Goal: Task Accomplishment & Management: Use online tool/utility

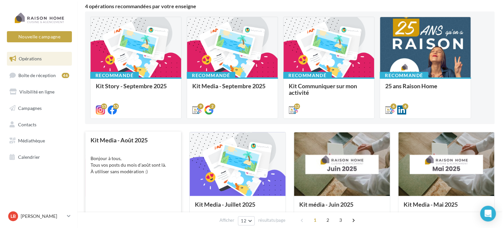
scroll to position [66, 0]
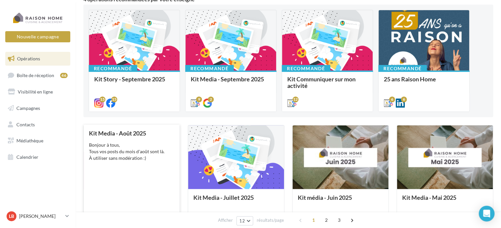
click at [127, 161] on div "Bonjour à tous, Tous vos posts du mois d'août sont là. À utiliser sans modérati…" at bounding box center [131, 152] width 85 height 20
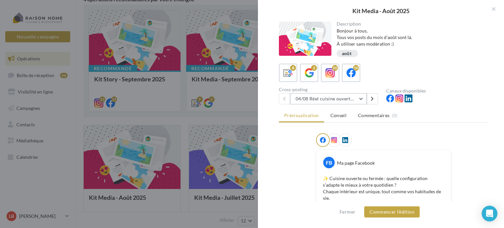
click at [362, 98] on button "04/08 Réel cuisine ouverte ou fermée" at bounding box center [328, 98] width 77 height 11
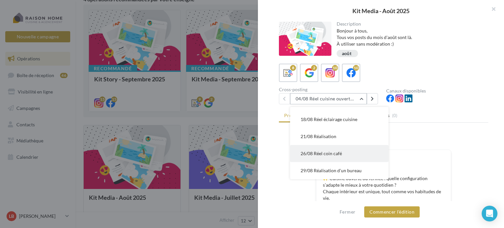
scroll to position [33, 0]
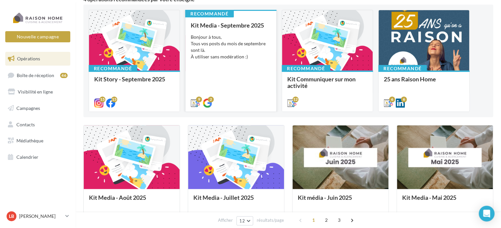
click at [227, 49] on div "Bonjour à tous, Tous vos posts du mois de septembre sont là. À utiliser sans mo…" at bounding box center [231, 47] width 80 height 26
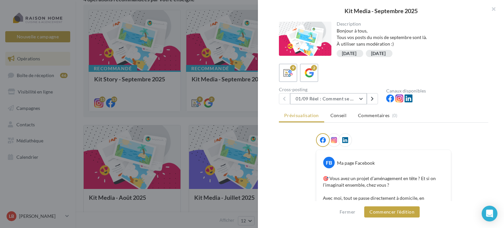
click at [364, 97] on button "01/09 Réel : Comment se passe un projet Raison Home ?" at bounding box center [328, 98] width 77 height 11
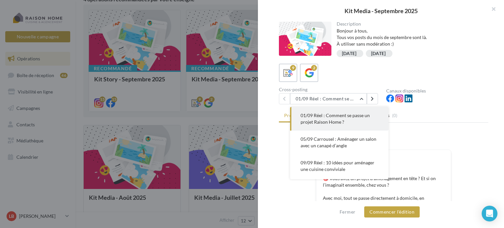
click at [457, 106] on div "Description Bonjour à tous, Tous vos posts du mois de septembre sont là. À util…" at bounding box center [383, 114] width 251 height 185
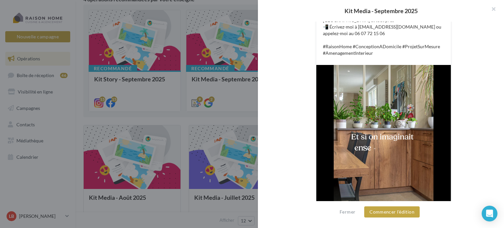
scroll to position [260, 0]
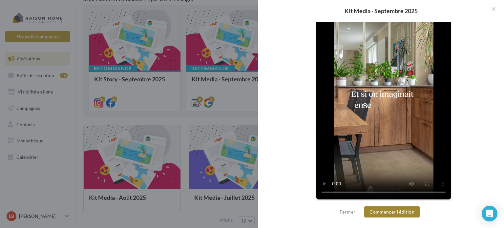
click at [399, 212] on button "Commencer l'édition" at bounding box center [391, 211] width 55 height 11
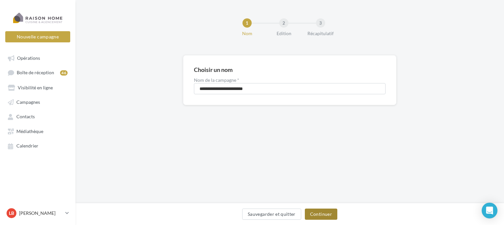
click at [318, 213] on button "Continuer" at bounding box center [321, 213] width 32 height 11
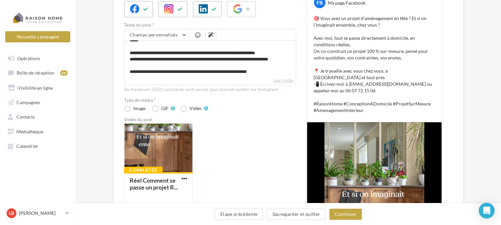
scroll to position [98, 0]
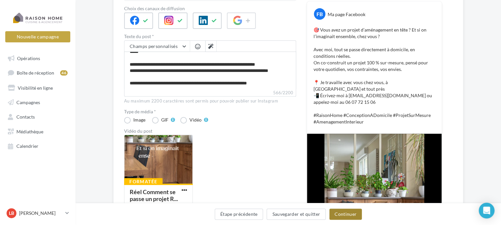
click at [339, 216] on button "Continuer" at bounding box center [345, 213] width 32 height 11
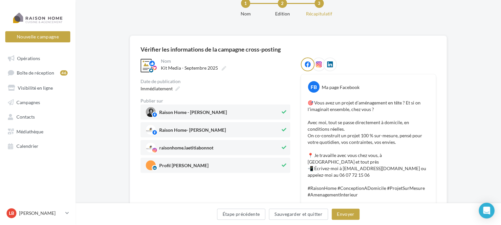
scroll to position [48, 0]
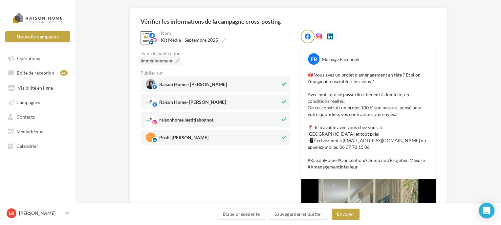
click at [164, 62] on span "Immédiatement" at bounding box center [157, 61] width 32 height 6
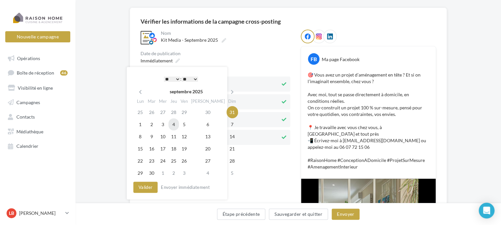
click at [174, 125] on td "4" at bounding box center [173, 124] width 11 height 12
click at [175, 78] on select "* * * * * * * * * * ** ** ** ** ** ** ** ** ** ** ** ** ** **" at bounding box center [172, 78] width 16 height 5
click at [147, 187] on button "Valider" at bounding box center [145, 187] width 24 height 11
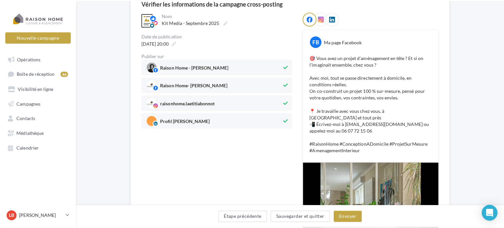
scroll to position [80, 0]
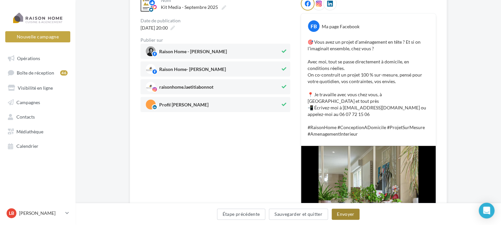
click at [349, 214] on button "Envoyer" at bounding box center [346, 213] width 28 height 11
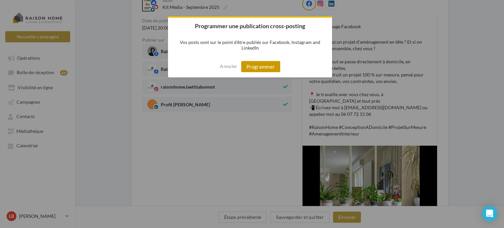
click at [265, 68] on button "Programmer" at bounding box center [260, 66] width 39 height 11
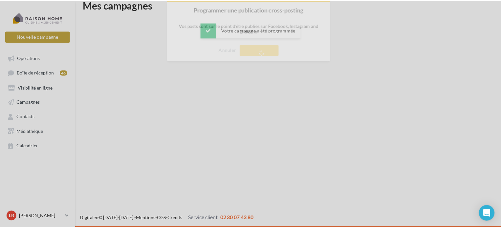
scroll to position [11, 0]
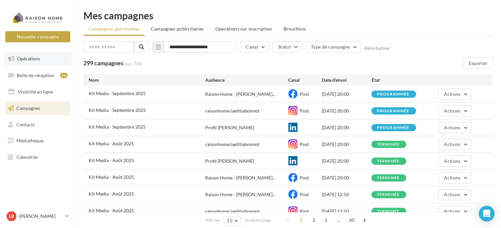
click at [35, 56] on span "Opérations" at bounding box center [28, 59] width 23 height 6
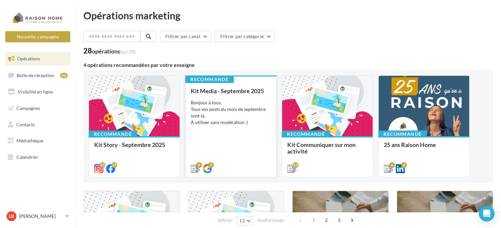
click at [225, 108] on div "Bonjour à tous, Tous vos posts du mois de septembre sont là. À utiliser sans mo…" at bounding box center [231, 112] width 80 height 26
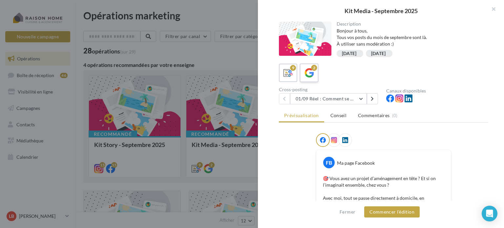
click at [311, 72] on icon at bounding box center [310, 73] width 10 height 10
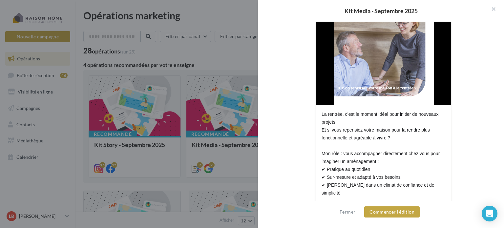
scroll to position [164, 0]
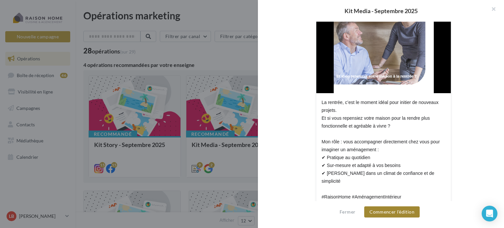
drag, startPoint x: 395, startPoint y: 211, endPoint x: 398, endPoint y: 210, distance: 3.4
click at [395, 211] on button "Commencer l'édition" at bounding box center [391, 211] width 55 height 11
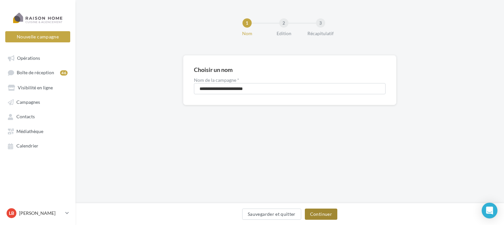
click at [325, 214] on button "Continuer" at bounding box center [321, 213] width 32 height 11
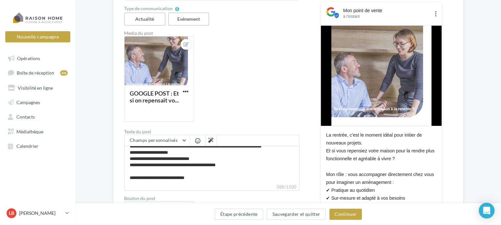
scroll to position [37, 0]
click at [345, 212] on button "Continuer" at bounding box center [345, 213] width 32 height 11
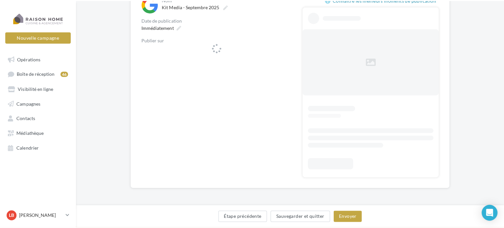
scroll to position [81, 0]
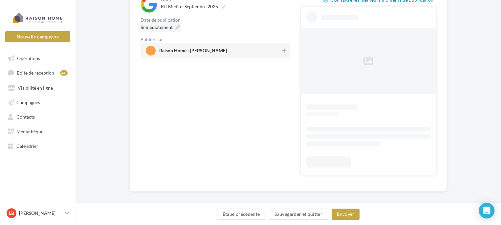
click at [171, 25] on span "Immédiatement" at bounding box center [157, 27] width 32 height 6
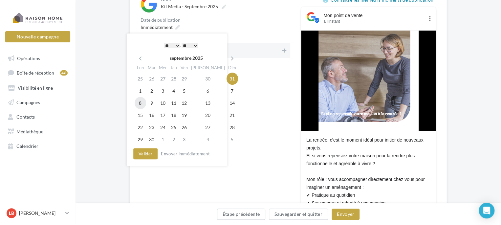
click at [141, 103] on td "8" at bounding box center [140, 103] width 11 height 12
click at [176, 44] on select "* * * * * * * * * * ** ** ** ** ** ** ** ** ** ** ** ** ** **" at bounding box center [172, 45] width 16 height 5
click at [144, 153] on button "Valider" at bounding box center [145, 153] width 24 height 11
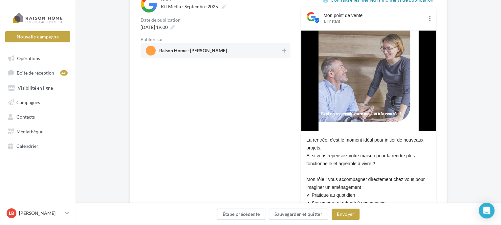
click at [240, 51] on span "Raison Home - Laetitia BONNOT" at bounding box center [213, 51] width 135 height 10
click at [346, 214] on button "Envoyer" at bounding box center [346, 213] width 28 height 11
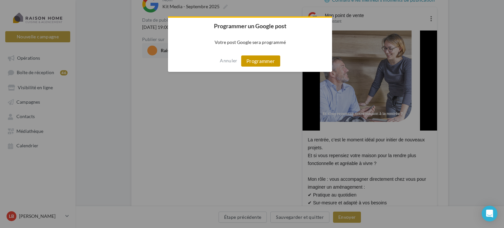
drag, startPoint x: 265, startPoint y: 61, endPoint x: 306, endPoint y: 79, distance: 44.7
click at [266, 61] on button "Programmer" at bounding box center [260, 60] width 39 height 11
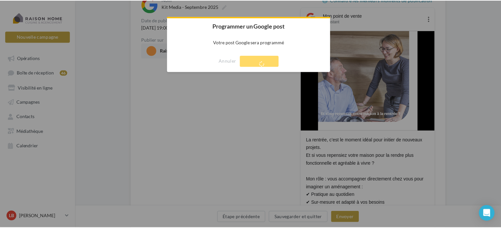
scroll to position [11, 0]
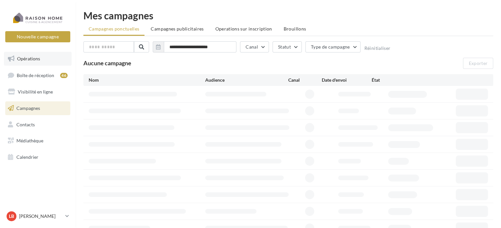
drag, startPoint x: 0, startPoint y: 0, endPoint x: 33, endPoint y: 59, distance: 67.9
click at [33, 59] on span "Opérations" at bounding box center [28, 59] width 23 height 6
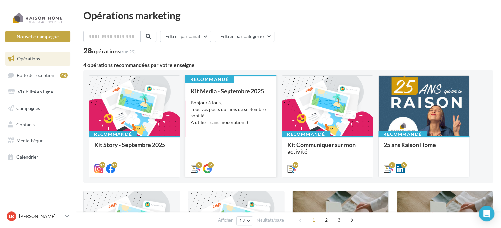
click at [218, 108] on div "Bonjour à tous, Tous vos posts du mois de septembre sont là. À utiliser sans mo…" at bounding box center [231, 112] width 80 height 26
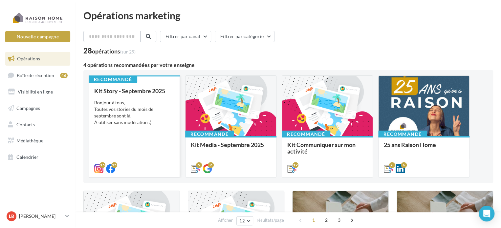
click at [135, 110] on div "Bonjour à tous, Toutes vos stories du mois de septembre sont là. À utiliser san…" at bounding box center [134, 112] width 80 height 26
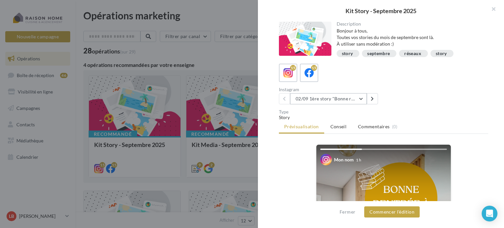
click at [361, 98] on button "02/09 1ère story "Bonne rentrée"" at bounding box center [328, 98] width 77 height 11
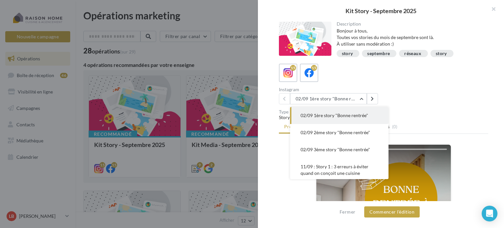
click at [434, 103] on div "Instagram 02/09 1ère story "Bonne rentrée" 02/09 1ère story "Bonne rentrée" 02/…" at bounding box center [386, 95] width 215 height 17
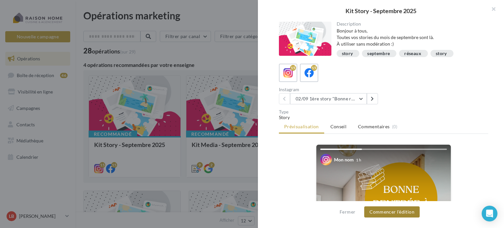
click at [387, 214] on button "Commencer l'édition" at bounding box center [391, 211] width 55 height 11
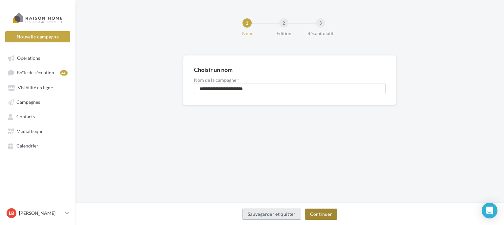
click at [323, 216] on button "Continuer" at bounding box center [321, 213] width 32 height 11
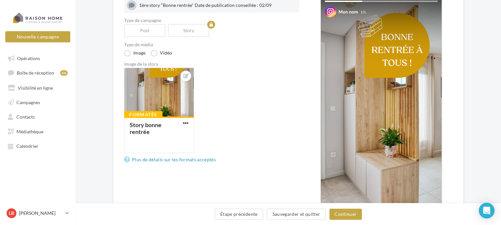
scroll to position [98, 0]
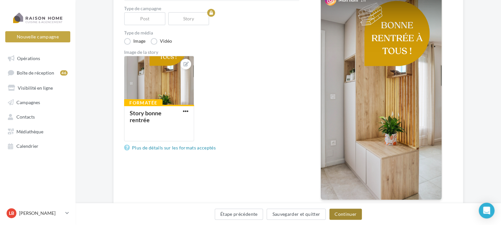
click at [350, 216] on button "Continuer" at bounding box center [345, 213] width 32 height 11
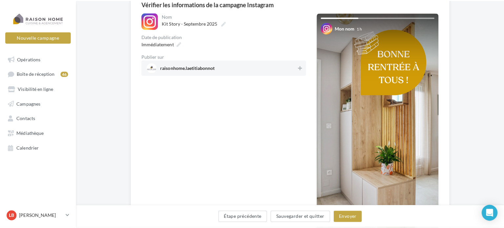
scroll to position [66, 0]
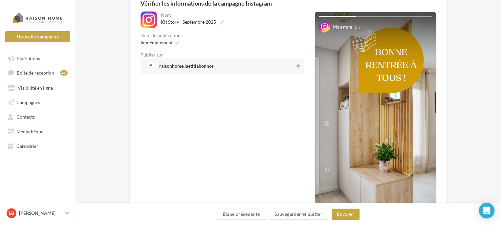
click at [295, 64] on button at bounding box center [298, 66] width 7 height 8
click at [158, 43] on span "Immédiatement" at bounding box center [157, 43] width 32 height 6
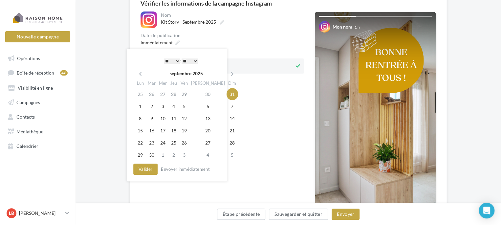
click at [227, 93] on td "31" at bounding box center [232, 94] width 11 height 12
click at [176, 61] on select "* * * * * * * * * * ** ** ** ** ** ** ** ** ** ** ** ** ** **" at bounding box center [172, 60] width 16 height 5
click at [145, 168] on button "Valider" at bounding box center [145, 168] width 24 height 11
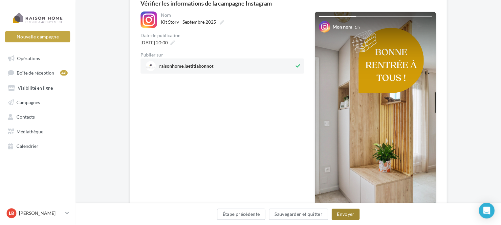
click at [345, 214] on button "Envoyer" at bounding box center [346, 213] width 28 height 11
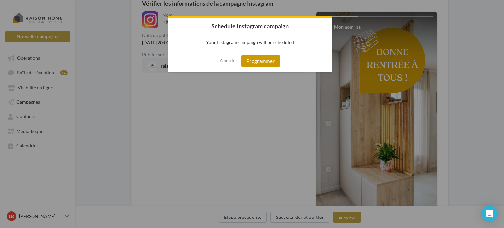
click at [263, 63] on button "Programmer" at bounding box center [260, 60] width 39 height 11
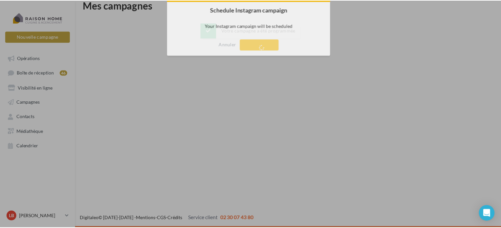
scroll to position [11, 0]
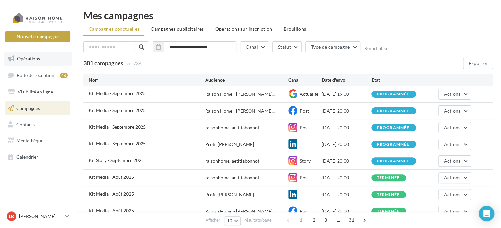
click at [39, 59] on span "Opérations" at bounding box center [28, 59] width 23 height 6
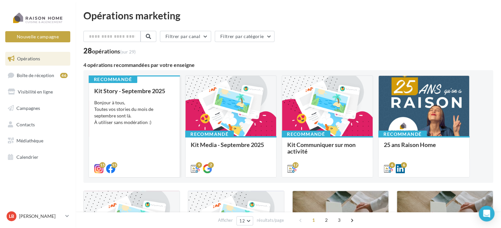
click at [123, 109] on div "Bonjour à tous, Toutes vos stories du mois de septembre sont là. À utiliser san…" at bounding box center [134, 112] width 80 height 26
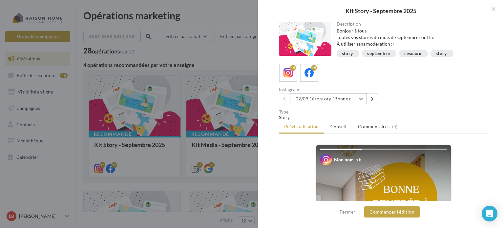
click at [359, 98] on button "02/09 1ère story "Bonne rentrée"" at bounding box center [328, 98] width 77 height 11
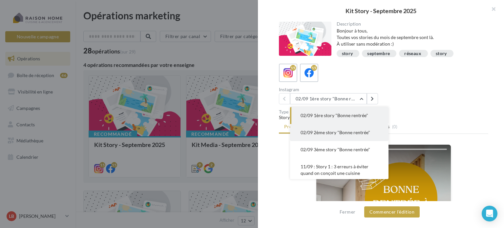
click at [337, 132] on span "02/09 2ème story "Bonne rentrée"" at bounding box center [336, 133] width 70 height 6
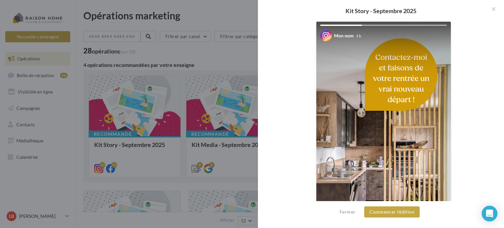
scroll to position [164, 0]
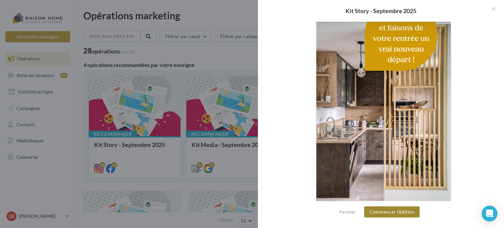
click at [394, 214] on button "Commencer l'édition" at bounding box center [391, 211] width 55 height 11
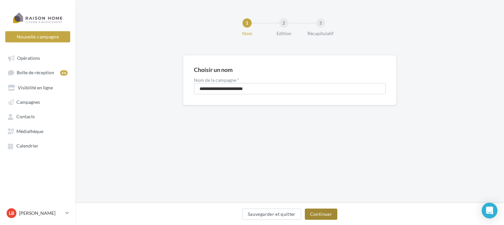
click at [321, 215] on button "Continuer" at bounding box center [321, 213] width 32 height 11
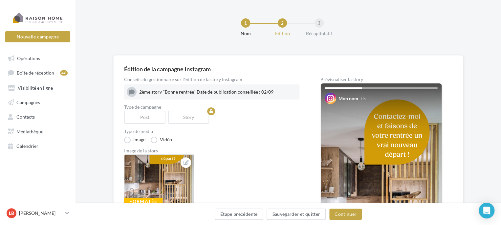
scroll to position [33, 0]
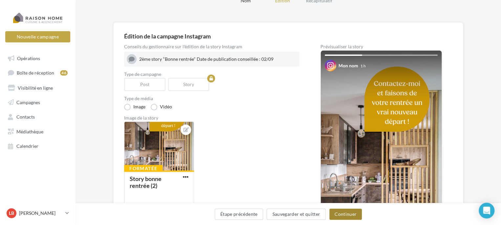
click at [345, 214] on button "Continuer" at bounding box center [345, 213] width 32 height 11
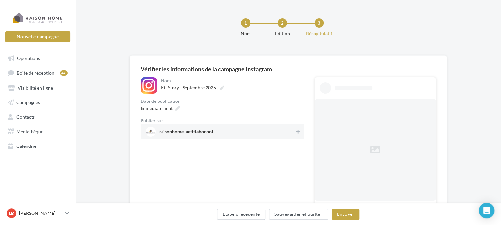
drag, startPoint x: 218, startPoint y: 97, endPoint x: 215, endPoint y: 125, distance: 28.0
click at [219, 98] on div "**********" at bounding box center [222, 108] width 163 height 62
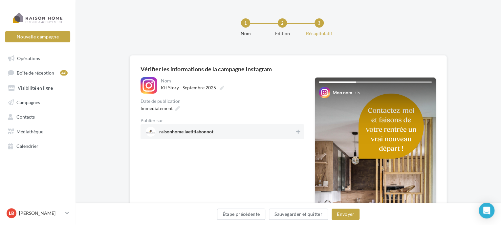
click at [211, 132] on span "raisonhome.laetitiabonnot" at bounding box center [186, 132] width 54 height 7
click at [157, 107] on span "Immédiatement" at bounding box center [157, 108] width 32 height 6
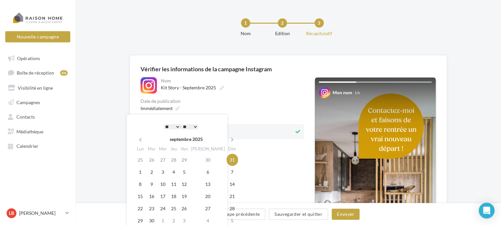
click at [227, 160] on td "31" at bounding box center [232, 160] width 11 height 12
click at [177, 125] on select "* * * * * * * * * * ** ** ** ** ** ** ** ** ** ** ** ** ** **" at bounding box center [172, 126] width 16 height 5
click at [196, 126] on select "** ** ** ** ** **" at bounding box center [190, 126] width 16 height 5
click at [345, 215] on button "Envoyer" at bounding box center [346, 213] width 28 height 11
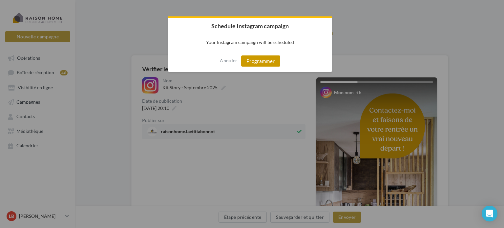
click at [264, 62] on button "Programmer" at bounding box center [260, 60] width 39 height 11
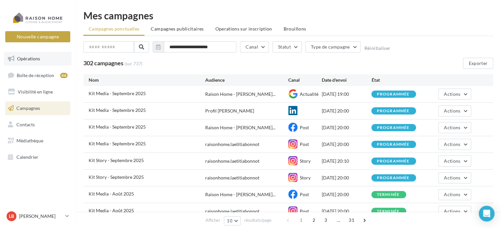
click at [38, 58] on span "Opérations" at bounding box center [28, 59] width 23 height 6
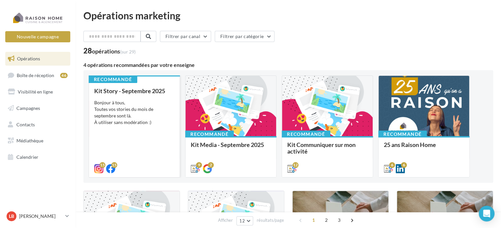
click at [152, 111] on div "Bonjour à tous, Toutes vos stories du mois de septembre sont là. À utiliser san…" at bounding box center [134, 112] width 80 height 26
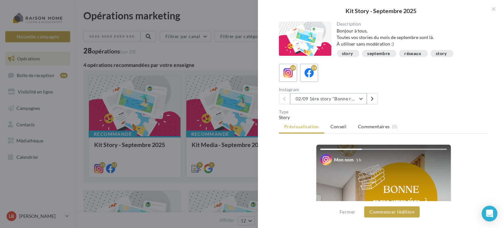
click at [360, 98] on button "02/09 1ère story "Bonne rentrée"" at bounding box center [328, 98] width 77 height 11
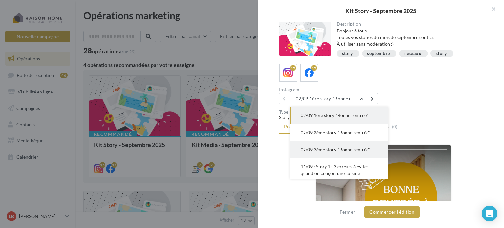
click at [340, 148] on span "02/09 3ème story "Bonne rentrée"" at bounding box center [336, 150] width 70 height 6
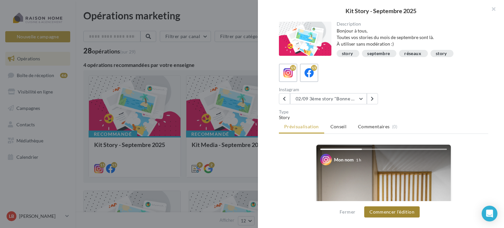
click at [401, 213] on button "Commencer l'édition" at bounding box center [391, 211] width 55 height 11
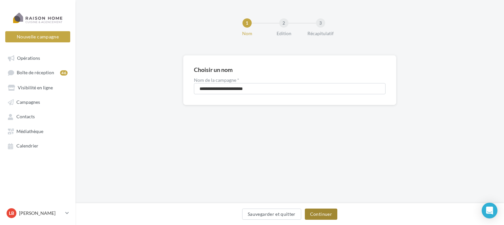
click at [324, 216] on button "Continuer" at bounding box center [321, 213] width 32 height 11
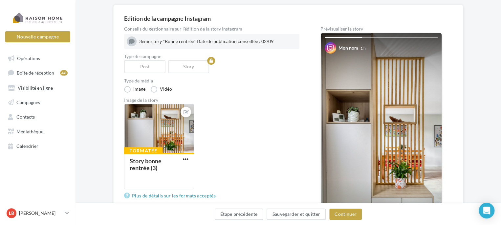
scroll to position [66, 0]
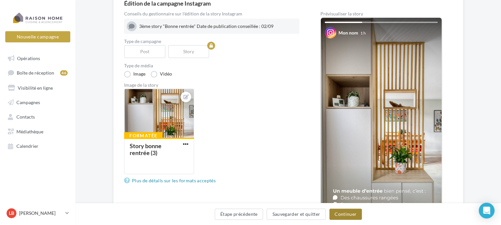
click at [344, 215] on button "Continuer" at bounding box center [345, 213] width 32 height 11
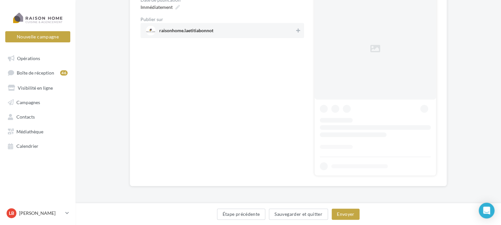
click at [207, 29] on span "raisonhome.laetitiabonnot" at bounding box center [186, 31] width 54 height 7
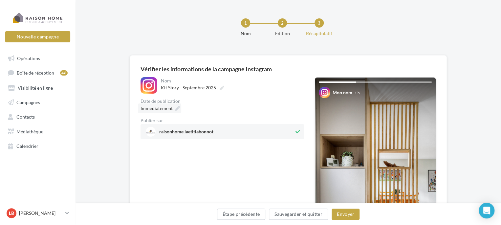
click at [175, 109] on div "Immédiatement" at bounding box center [159, 108] width 43 height 10
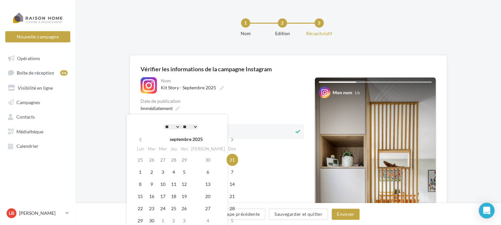
click at [227, 156] on td "31" at bounding box center [232, 160] width 11 height 12
click at [175, 127] on select "* * * * * * * * * * ** ** ** ** ** ** ** ** ** ** ** ** ** **" at bounding box center [172, 126] width 16 height 5
click at [195, 125] on select "** ** ** ** ** **" at bounding box center [190, 126] width 16 height 5
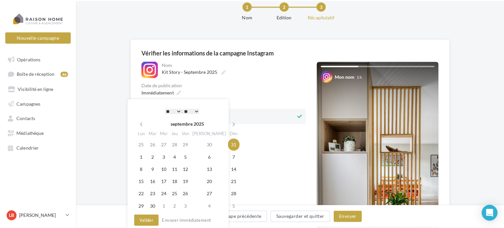
scroll to position [33, 0]
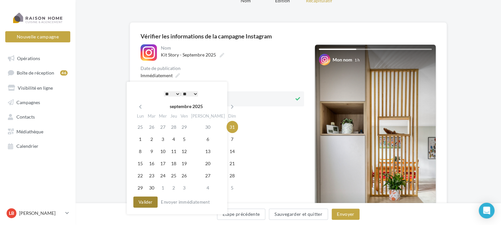
click at [147, 204] on button "Valider" at bounding box center [145, 201] width 24 height 11
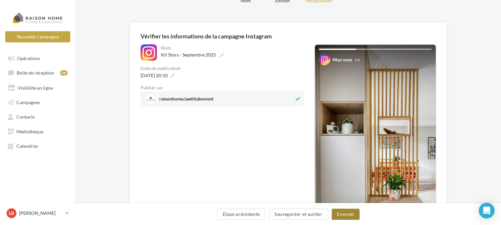
click at [346, 216] on button "Envoyer" at bounding box center [346, 213] width 28 height 11
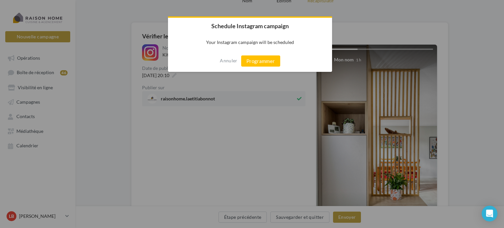
click at [262, 60] on button "Programmer" at bounding box center [260, 60] width 39 height 11
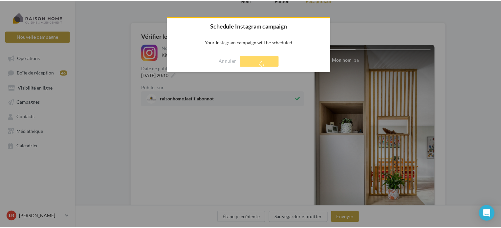
scroll to position [11, 0]
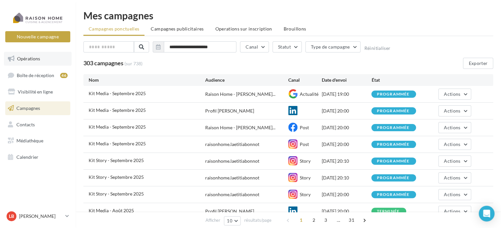
click at [32, 57] on span "Opérations" at bounding box center [28, 59] width 23 height 6
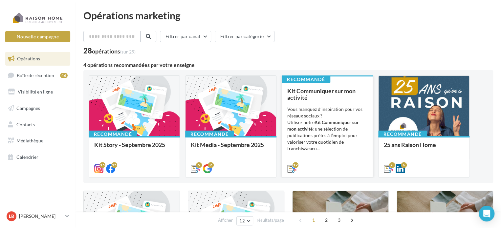
click at [332, 131] on div "Vous manquez d’inspiration pour vos réseaux sociaux ? Utilisez notre Kit Commun…" at bounding box center [327, 129] width 80 height 46
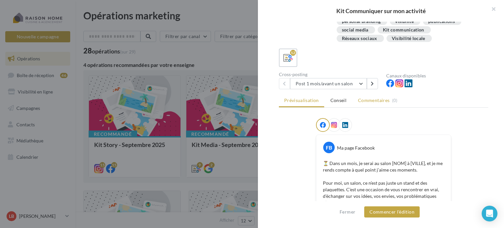
scroll to position [98, 0]
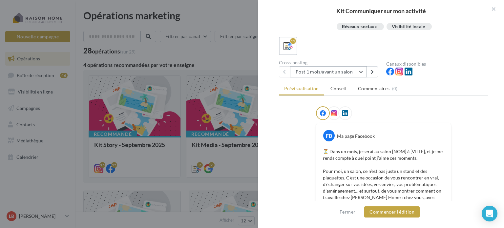
click at [359, 70] on button "Post 1 mois/avant un salon" at bounding box center [328, 71] width 77 height 11
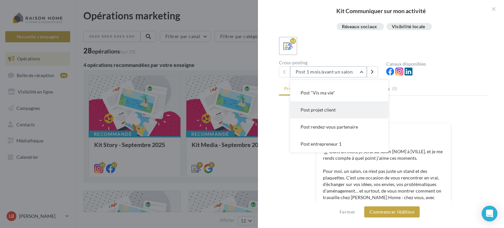
scroll to position [66, 0]
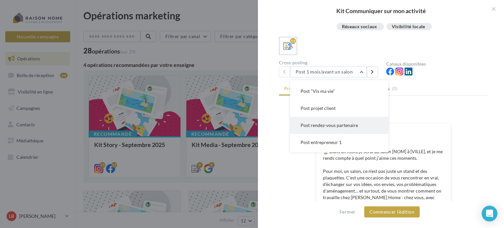
click at [343, 125] on span "Post rendez-vous partenaire" at bounding box center [329, 125] width 57 height 6
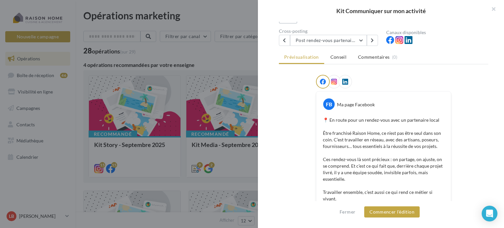
scroll to position [145, 0]
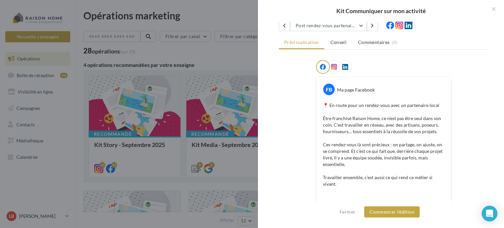
click at [343, 65] on icon at bounding box center [345, 67] width 6 height 6
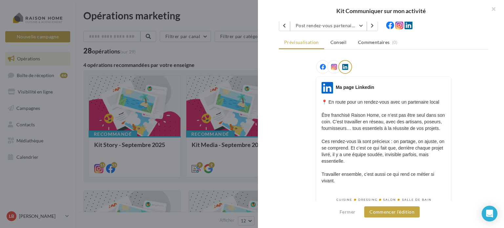
scroll to position [178, 0]
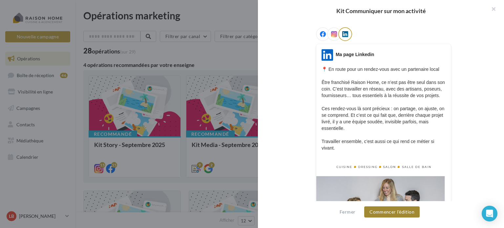
click at [400, 214] on button "Commencer l'édition" at bounding box center [391, 211] width 55 height 11
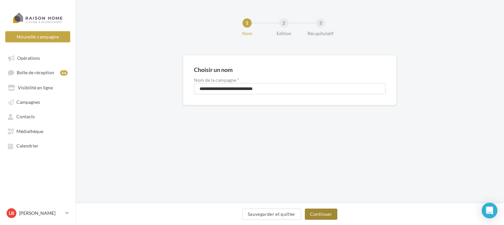
click at [320, 215] on button "Continuer" at bounding box center [321, 213] width 32 height 11
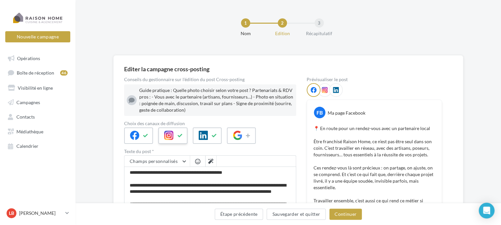
click at [179, 134] on icon at bounding box center [179, 135] width 5 height 5
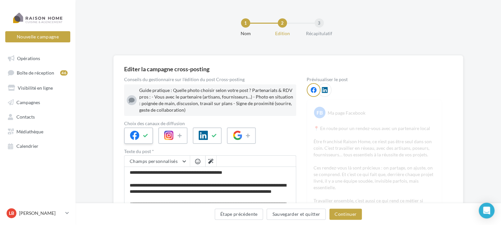
click at [145, 135] on icon at bounding box center [145, 135] width 5 height 5
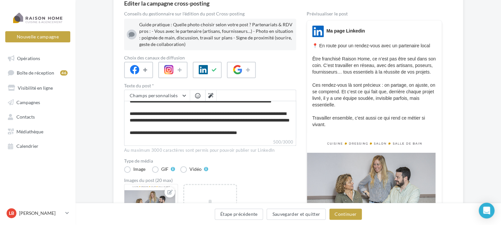
scroll to position [131, 0]
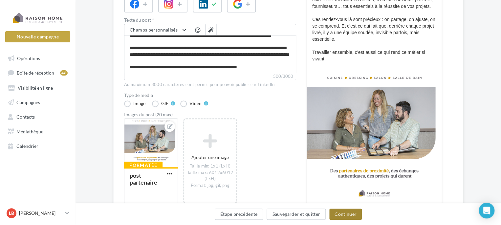
click at [350, 214] on button "Continuer" at bounding box center [345, 213] width 32 height 11
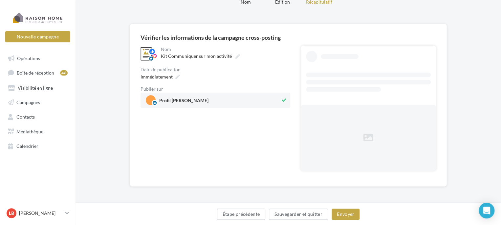
scroll to position [0, 0]
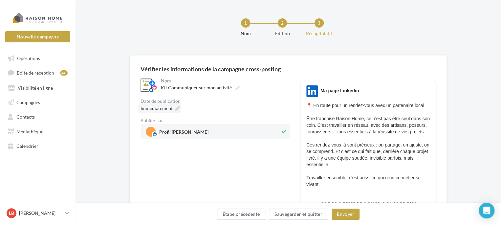
click at [168, 109] on span "Immédiatement" at bounding box center [157, 108] width 32 height 6
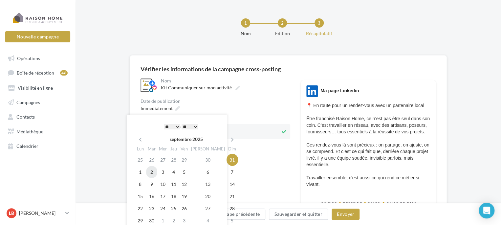
click at [154, 172] on td "2" at bounding box center [151, 172] width 11 height 12
click at [177, 126] on select "* * * * * * * * * * ** ** ** ** ** ** ** ** ** ** ** ** ** **" at bounding box center [172, 126] width 16 height 5
click at [196, 126] on select "** ** ** ** ** **" at bounding box center [190, 126] width 16 height 5
click at [256, 167] on div "**********" at bounding box center [216, 215] width 150 height 277
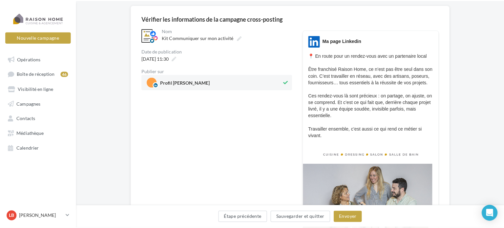
scroll to position [66, 0]
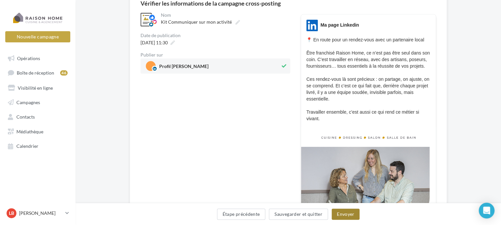
click at [349, 215] on button "Envoyer" at bounding box center [346, 213] width 28 height 11
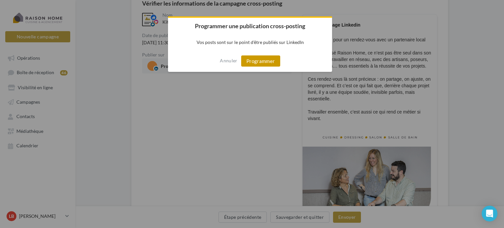
click at [264, 60] on button "Programmer" at bounding box center [260, 60] width 39 height 11
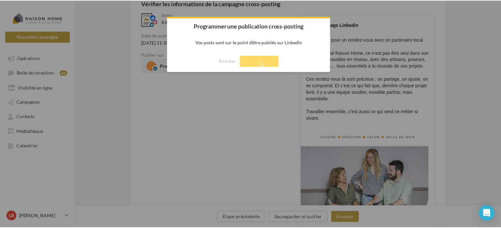
scroll to position [11, 0]
